Goal: Register for event/course

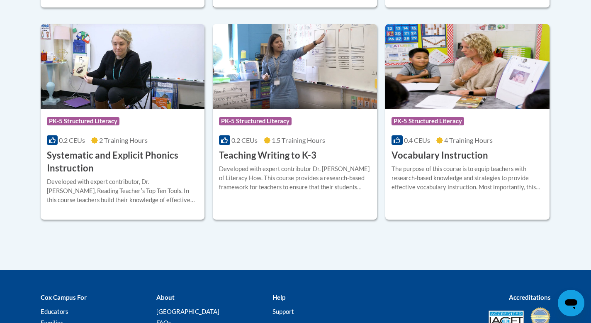
scroll to position [985, 0]
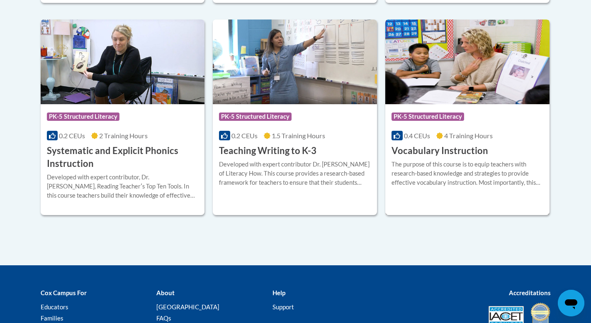
click at [453, 61] on img at bounding box center [467, 61] width 164 height 85
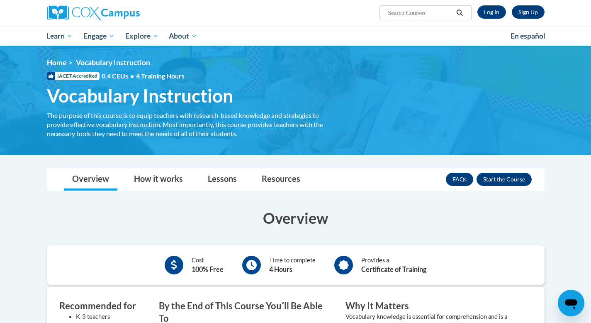
scroll to position [63, 0]
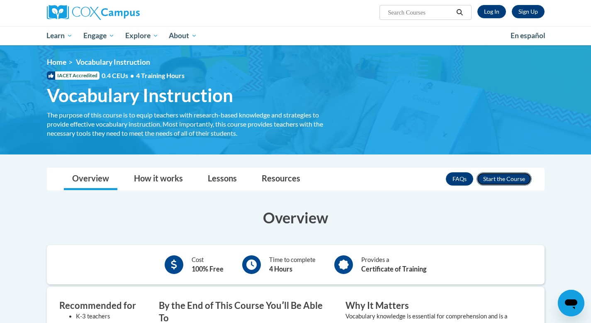
click at [504, 175] on button "Enroll" at bounding box center [504, 178] width 55 height 13
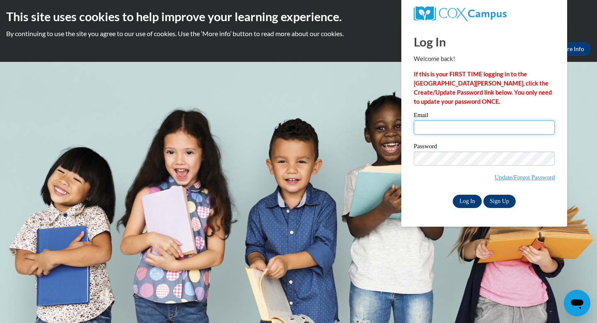
type input "hockenbrockh@ripon.k12.wi.us"
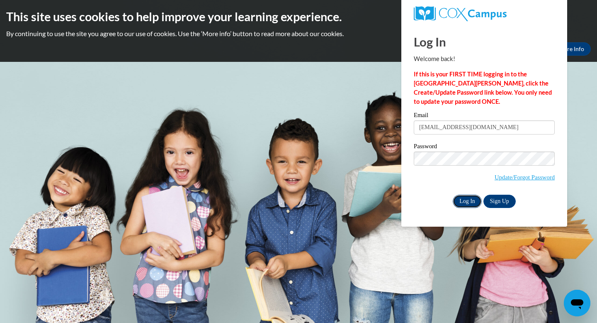
click at [473, 202] on input "Log In" at bounding box center [467, 201] width 29 height 13
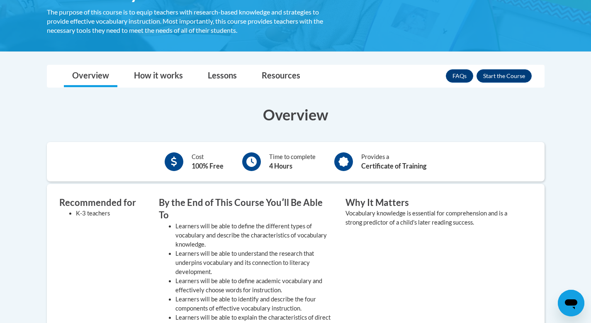
scroll to position [167, 0]
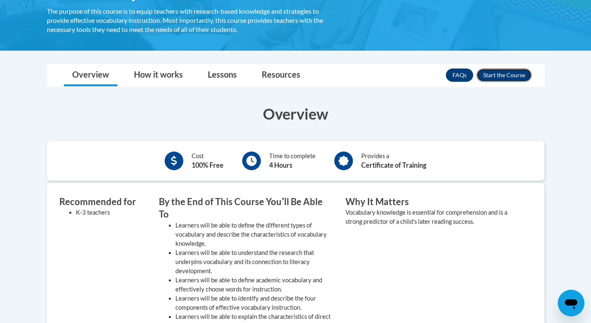
click at [498, 71] on button "Enroll" at bounding box center [504, 74] width 55 height 13
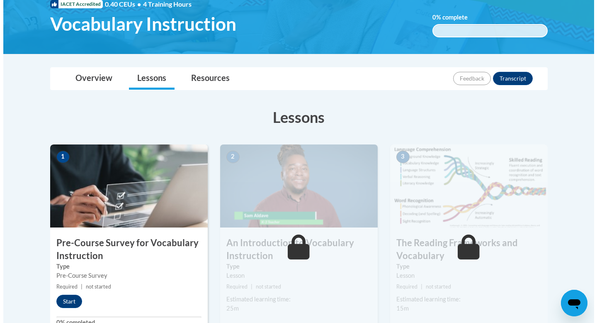
scroll to position [135, 0]
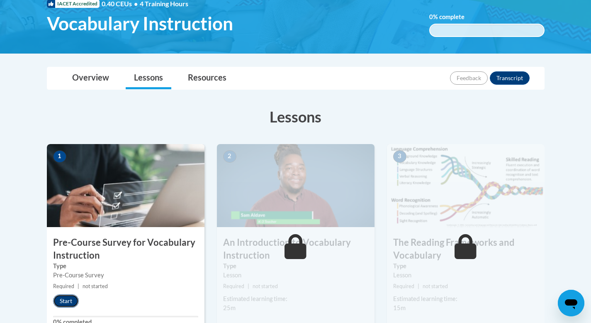
click at [58, 304] on button "Start" at bounding box center [66, 300] width 26 height 13
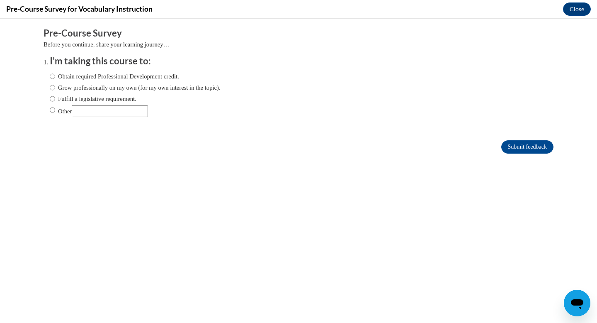
scroll to position [0, 0]
click at [50, 75] on input "Obtain required Professional Development credit." at bounding box center [52, 76] width 5 height 9
radio input "true"
click at [502, 148] on input "Submit feedback" at bounding box center [528, 146] width 52 height 13
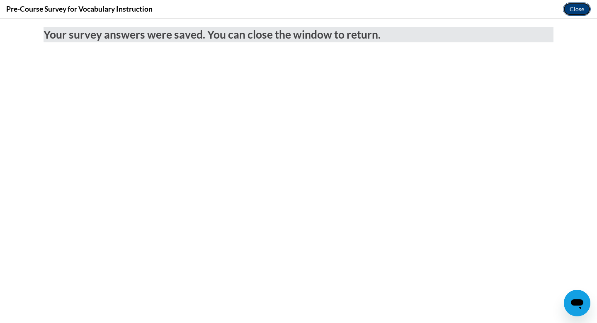
click at [575, 11] on button "Close" at bounding box center [577, 8] width 28 height 13
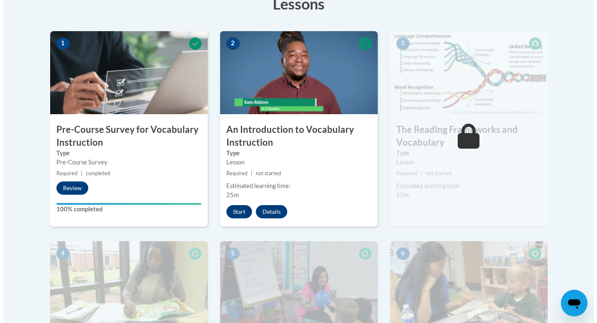
scroll to position [247, 0]
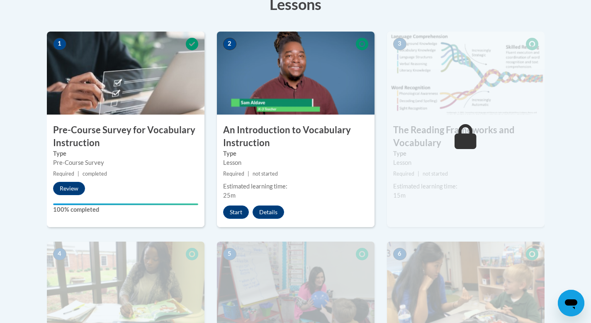
click at [277, 91] on img at bounding box center [296, 73] width 158 height 83
click at [227, 211] on button "Start" at bounding box center [236, 211] width 26 height 13
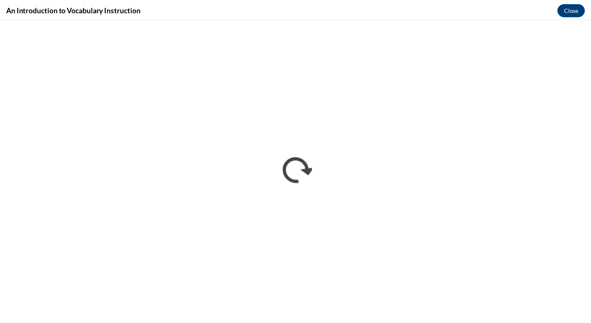
scroll to position [0, 0]
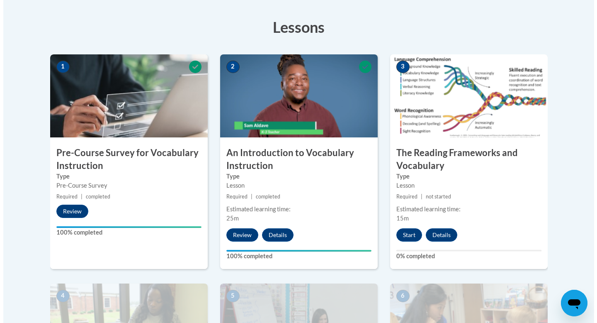
scroll to position [226, 0]
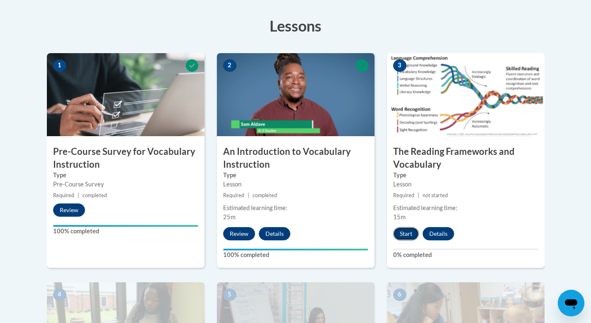
click at [404, 232] on button "Start" at bounding box center [406, 233] width 26 height 13
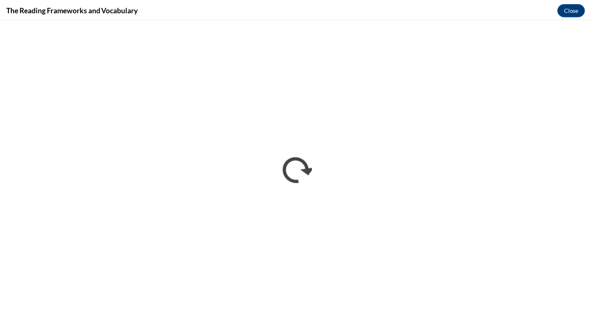
scroll to position [0, 0]
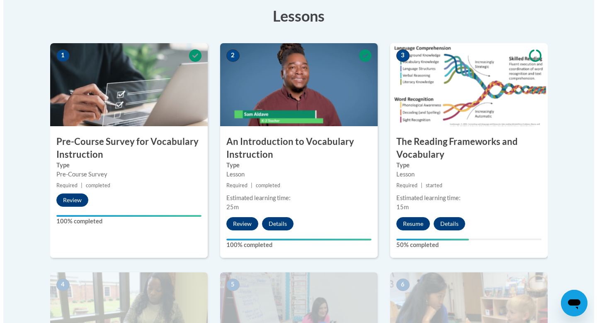
scroll to position [240, 0]
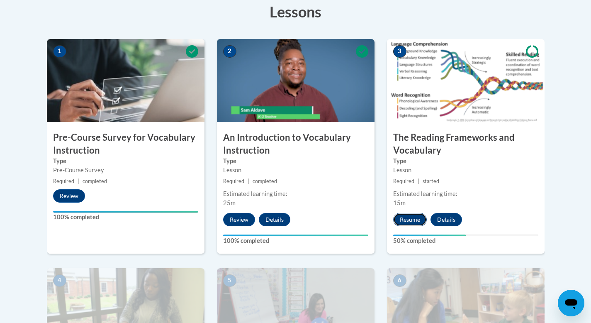
click at [412, 216] on button "Resume" at bounding box center [410, 219] width 34 height 13
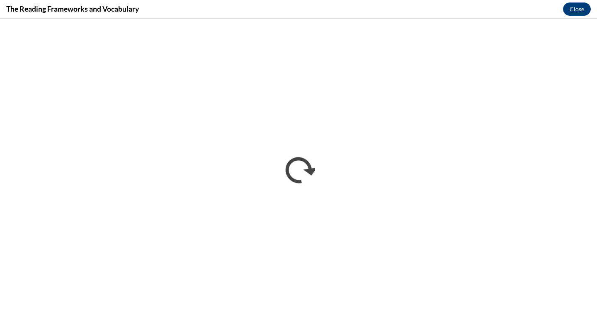
scroll to position [0, 0]
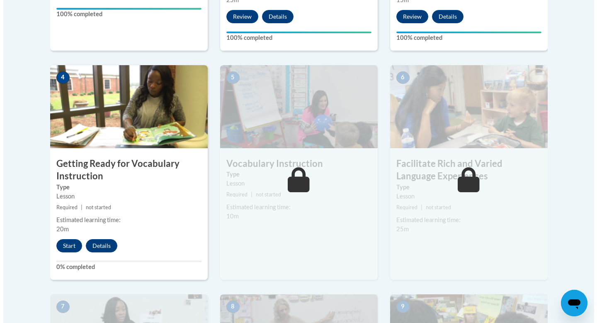
scroll to position [451, 0]
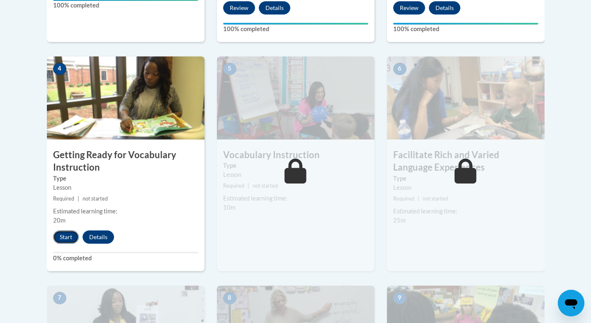
click at [60, 239] on button "Start" at bounding box center [66, 236] width 26 height 13
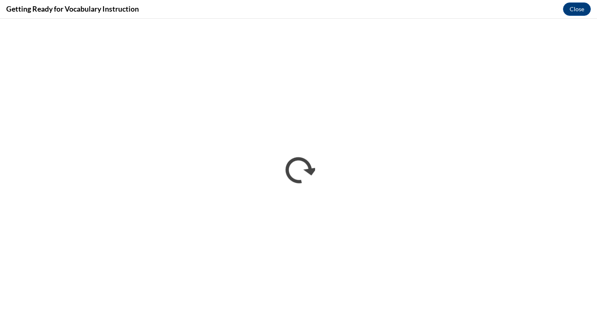
scroll to position [0, 0]
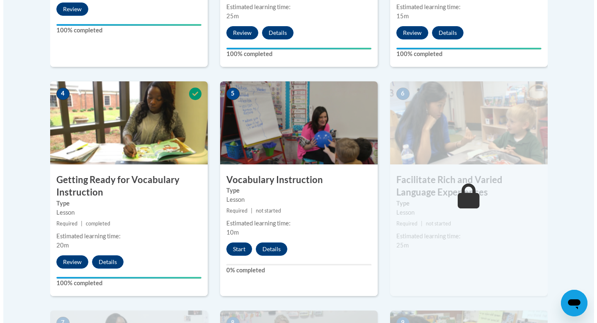
scroll to position [430, 0]
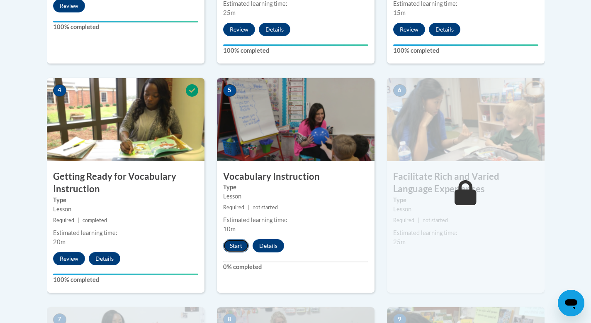
click at [238, 246] on button "Start" at bounding box center [236, 245] width 26 height 13
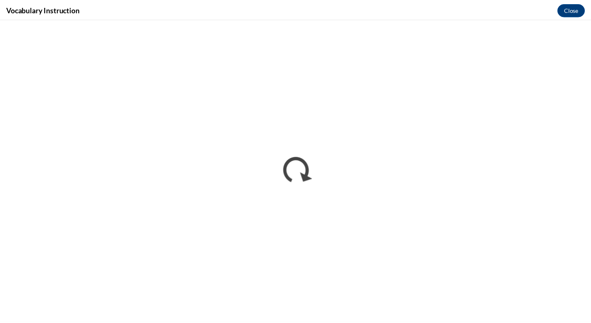
scroll to position [0, 0]
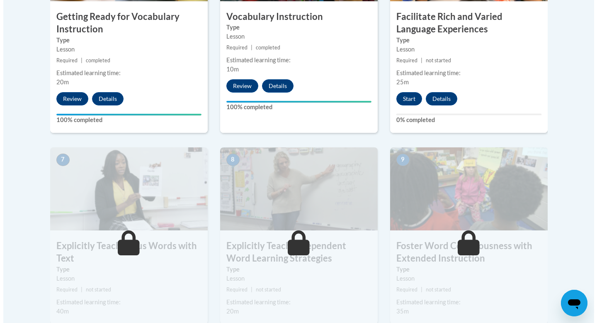
scroll to position [594, 0]
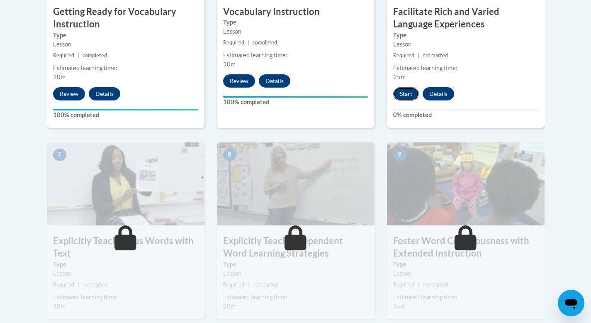
click at [409, 95] on button "Start" at bounding box center [406, 93] width 26 height 13
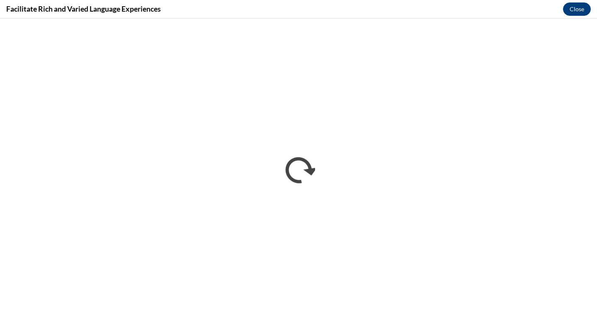
scroll to position [0, 0]
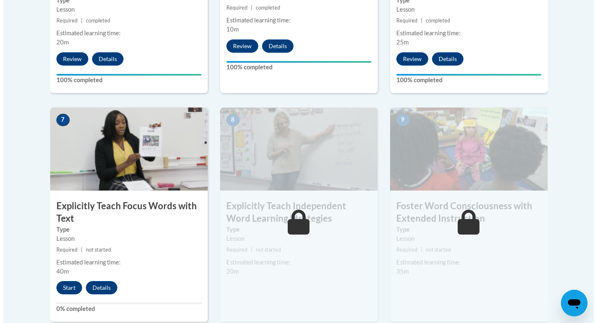
scroll to position [636, 0]
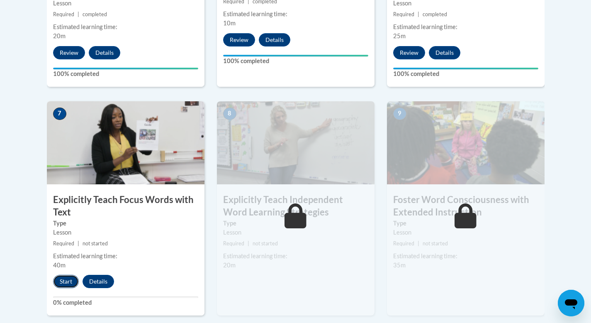
click at [69, 279] on button "Start" at bounding box center [66, 281] width 26 height 13
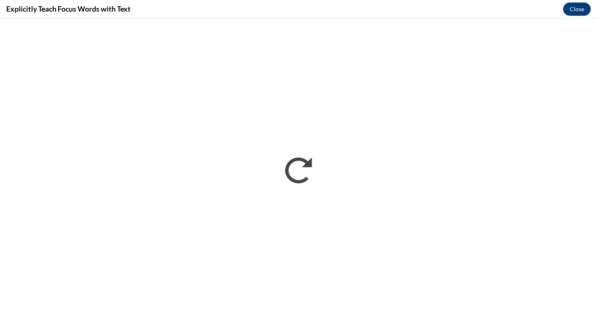
scroll to position [0, 0]
